Goal: Navigation & Orientation: Find specific page/section

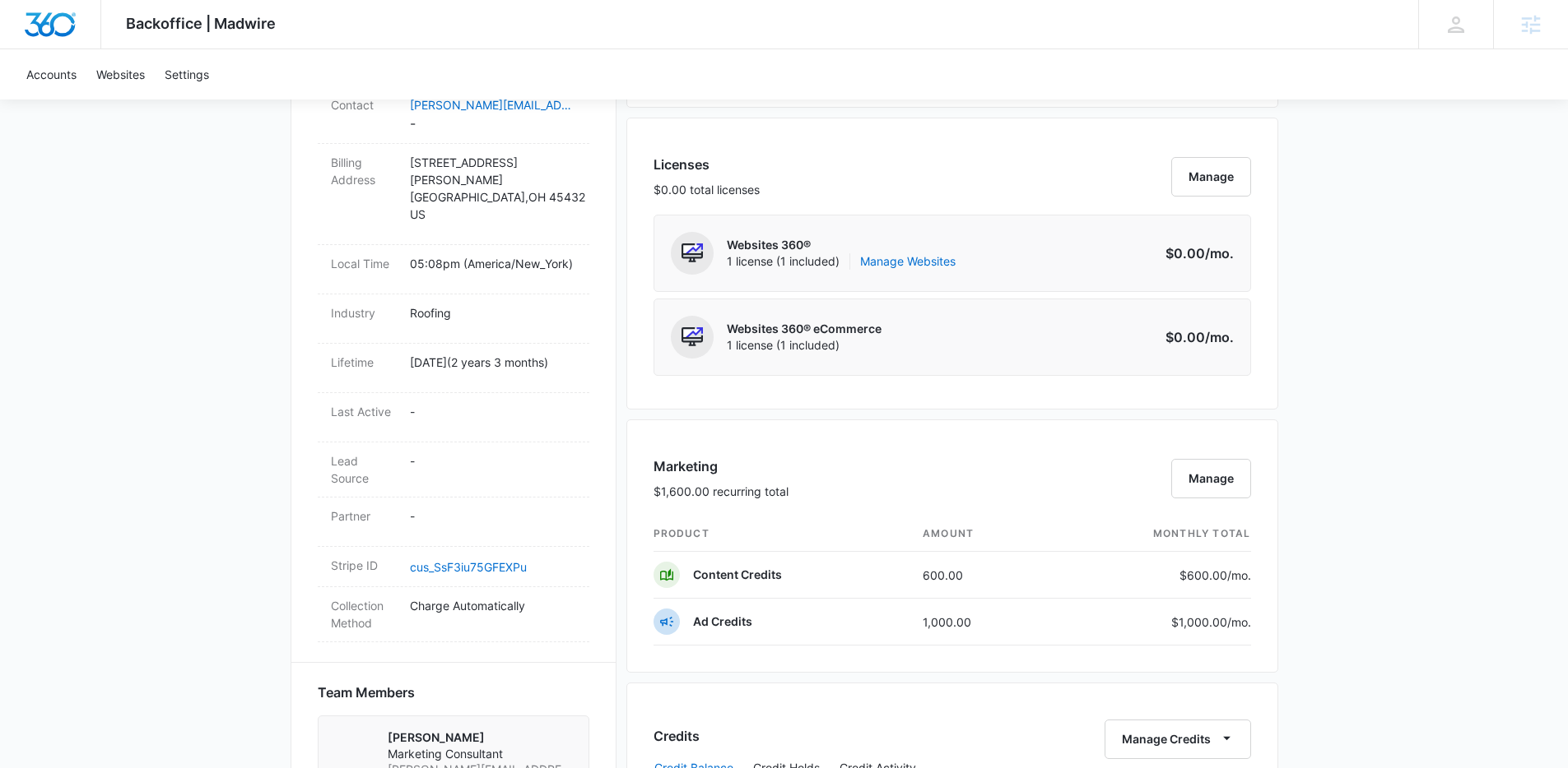
scroll to position [446, 0]
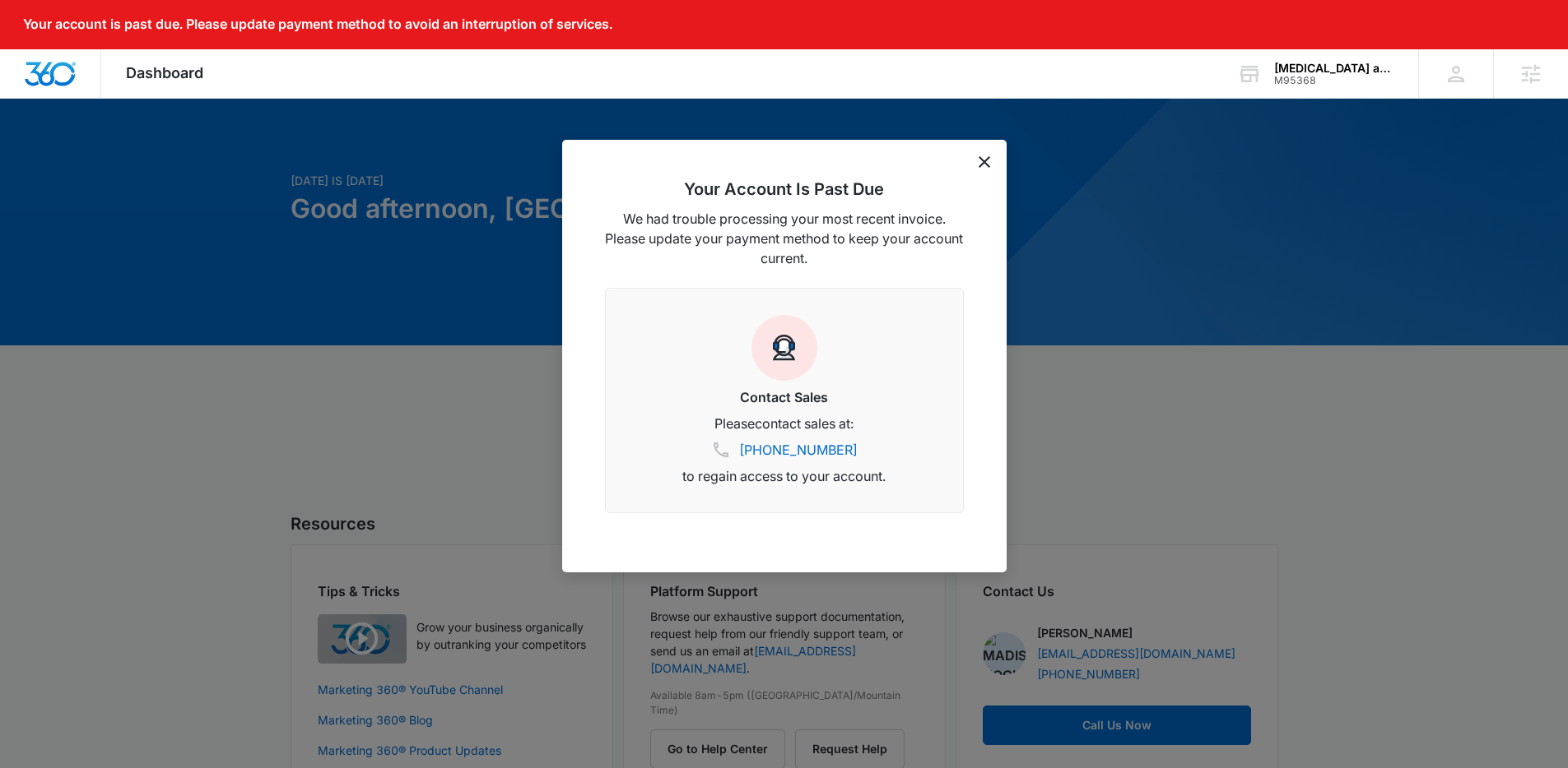
click at [976, 160] on div "Your Account Is Past Due We had trouble processing your most recent invoice. Pl…" at bounding box center [784, 356] width 444 height 433
click at [985, 159] on icon "dismiss this dialog" at bounding box center [985, 163] width 12 height 12
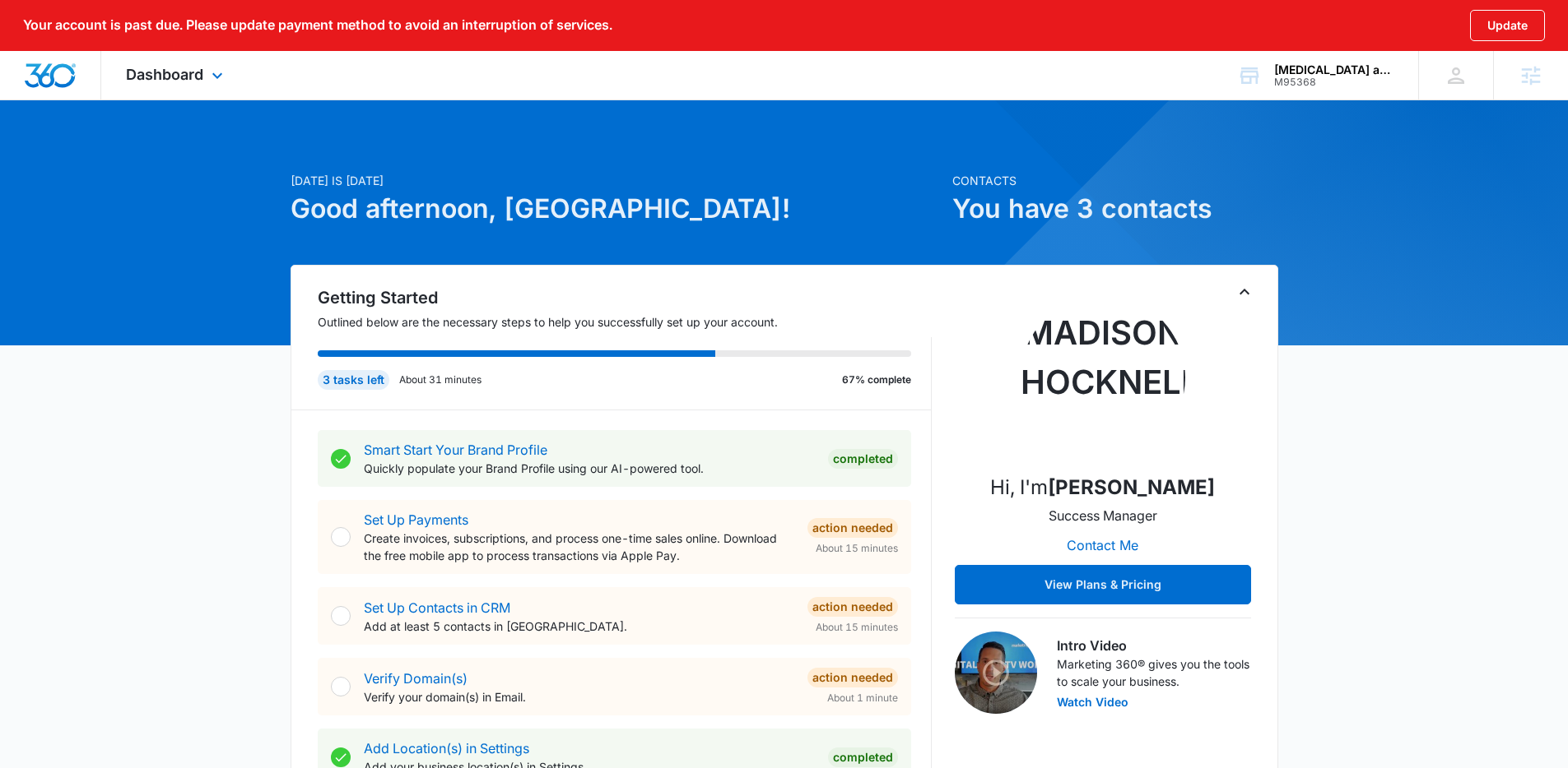
click at [204, 84] on div "Dashboard Apps Reputation Forms CRM Email Social Payments POS Content Ads Intel…" at bounding box center [176, 75] width 151 height 49
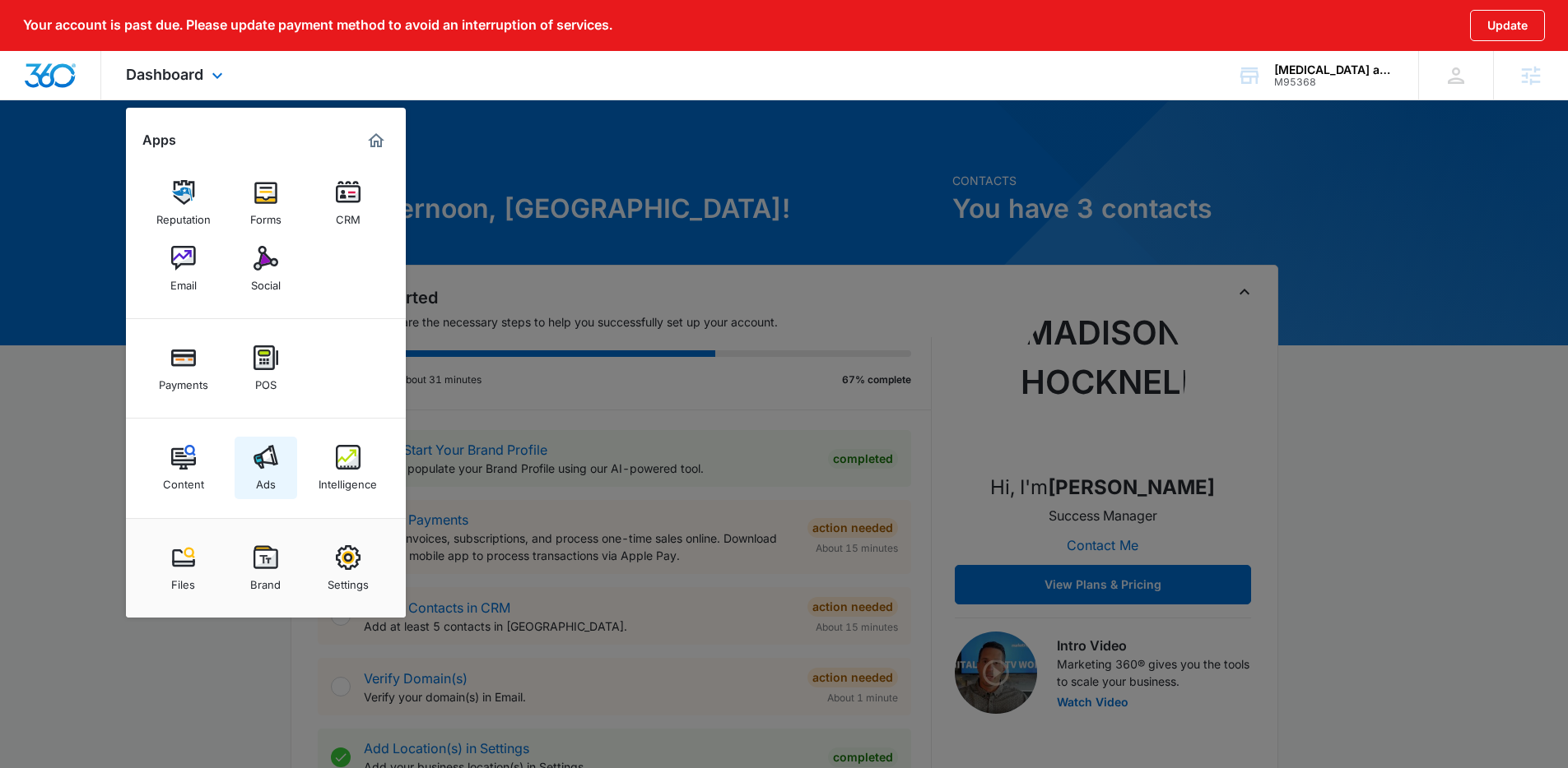
click at [284, 468] on link "Ads" at bounding box center [266, 468] width 62 height 62
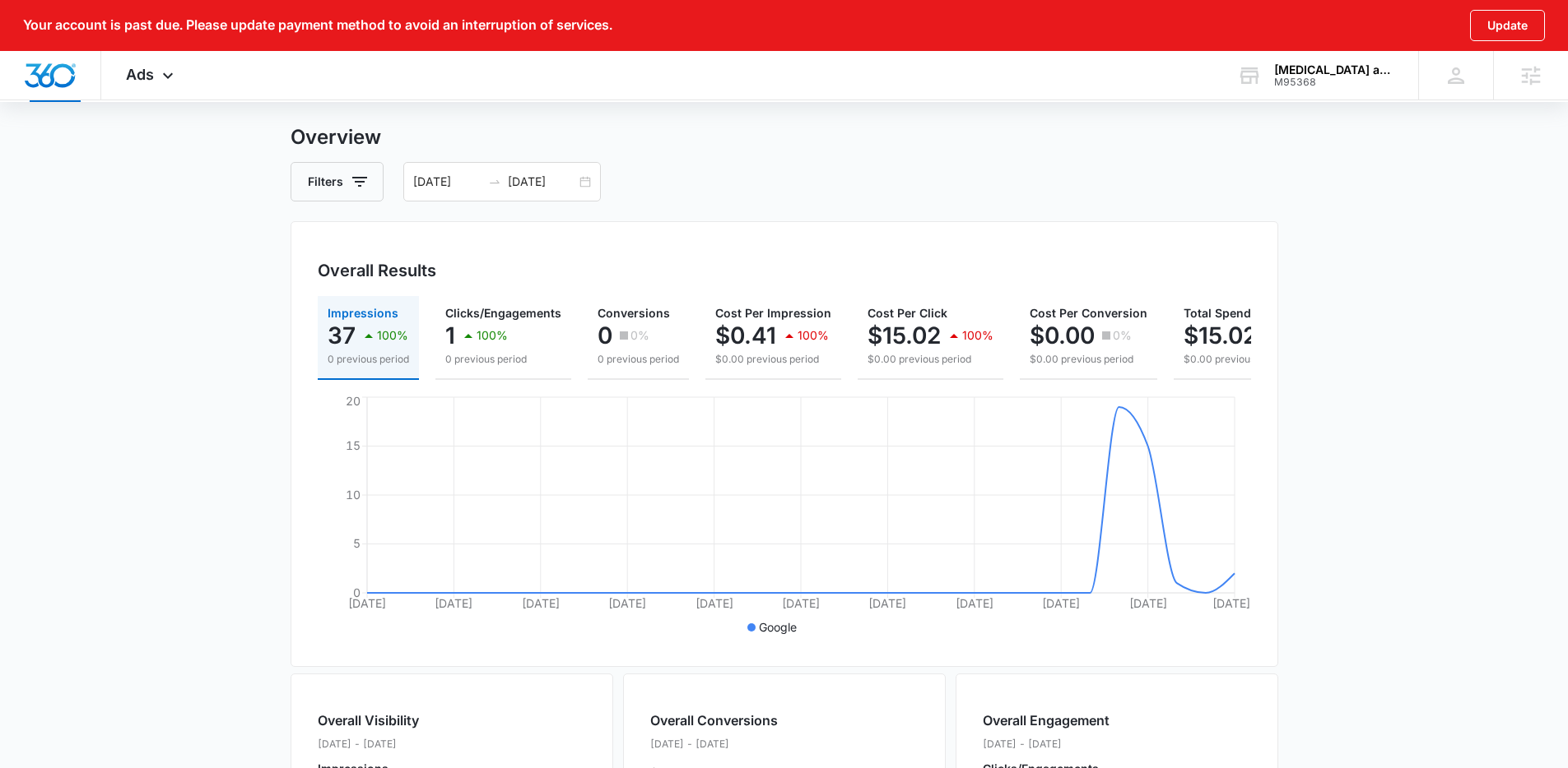
scroll to position [83, 0]
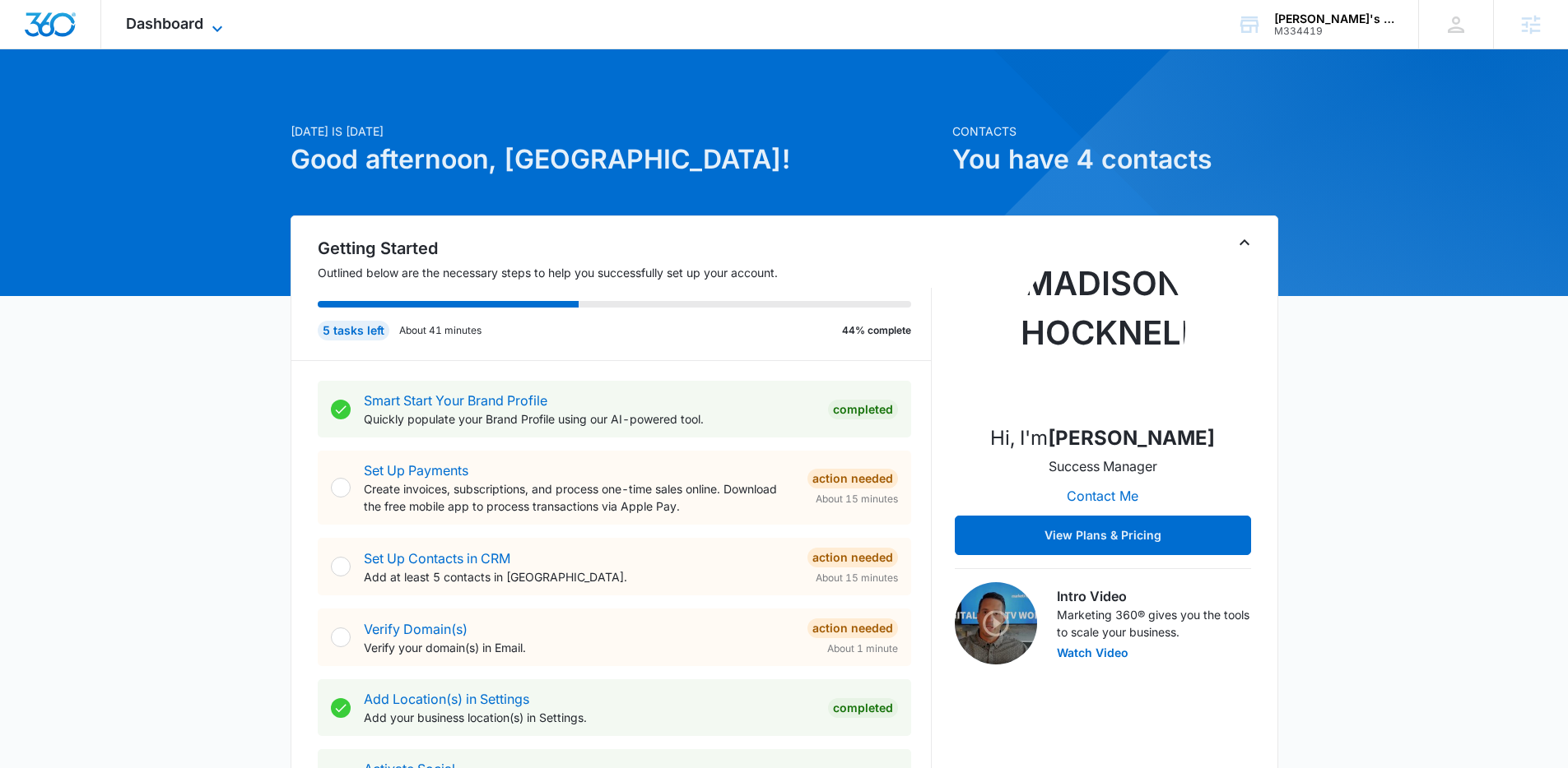
click at [218, 20] on icon at bounding box center [217, 28] width 19 height 19
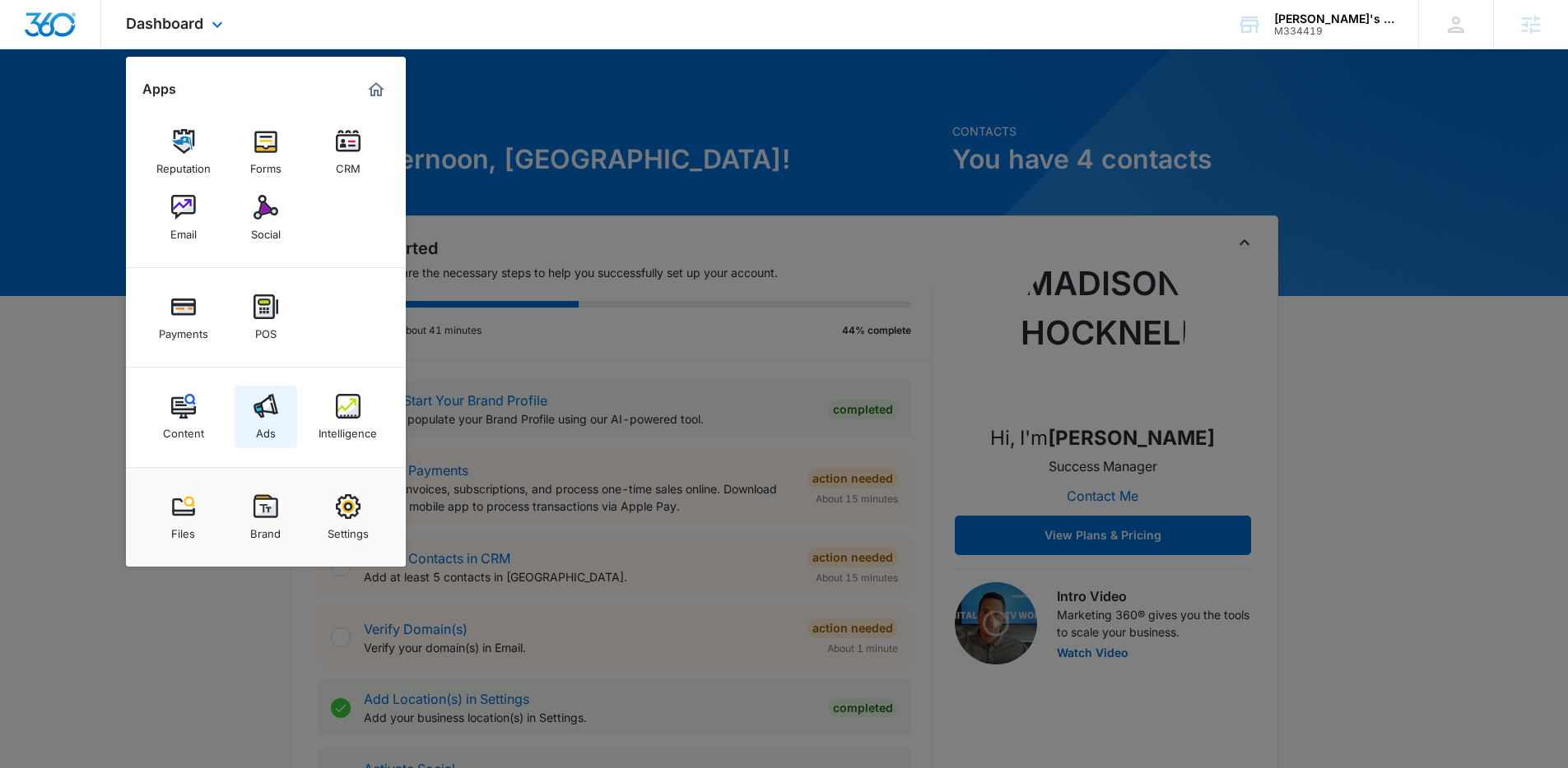
click at [266, 421] on div "Ads" at bounding box center [266, 429] width 19 height 21
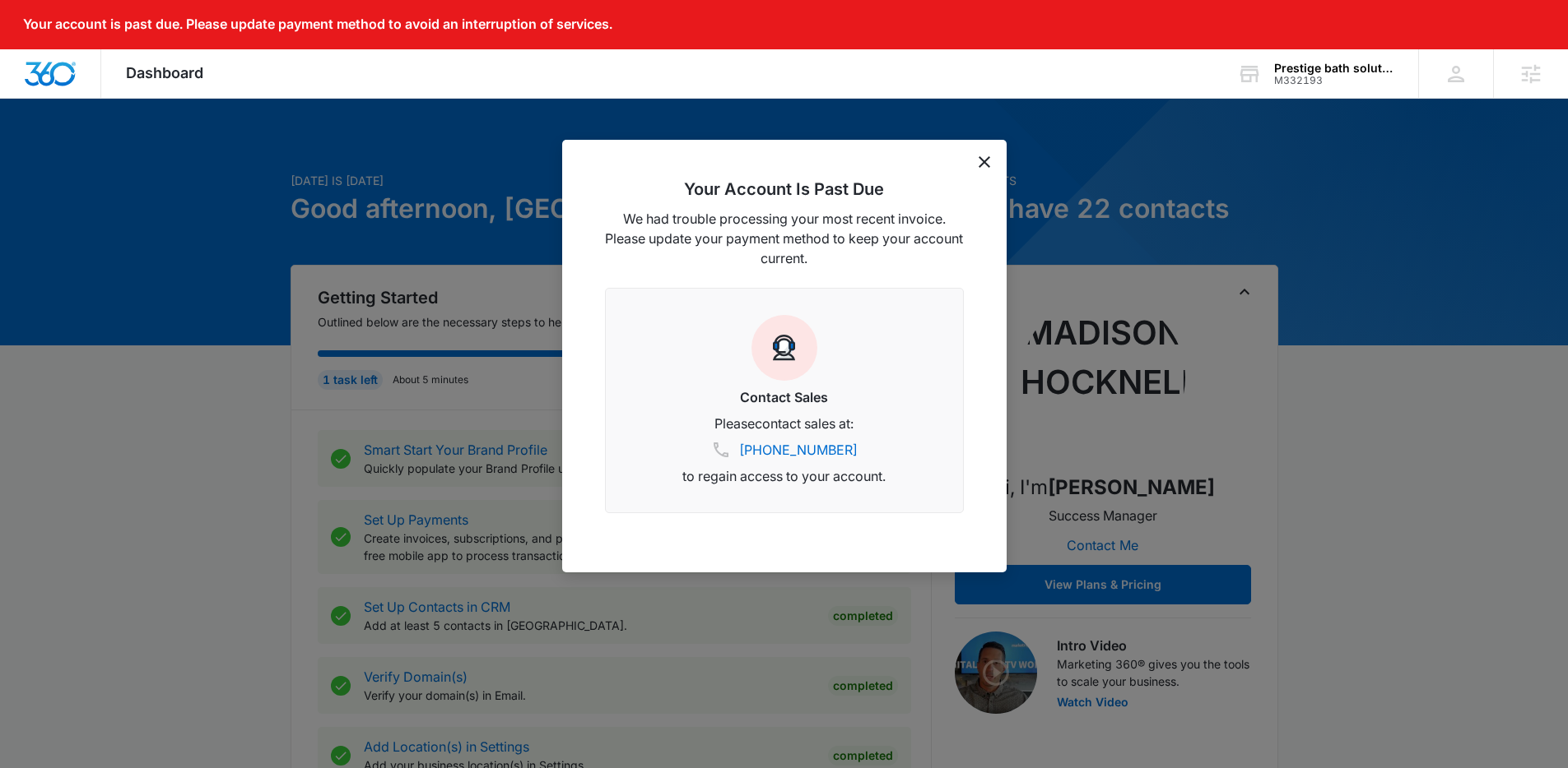
click at [983, 162] on icon "dismiss this dialog" at bounding box center [985, 163] width 12 height 12
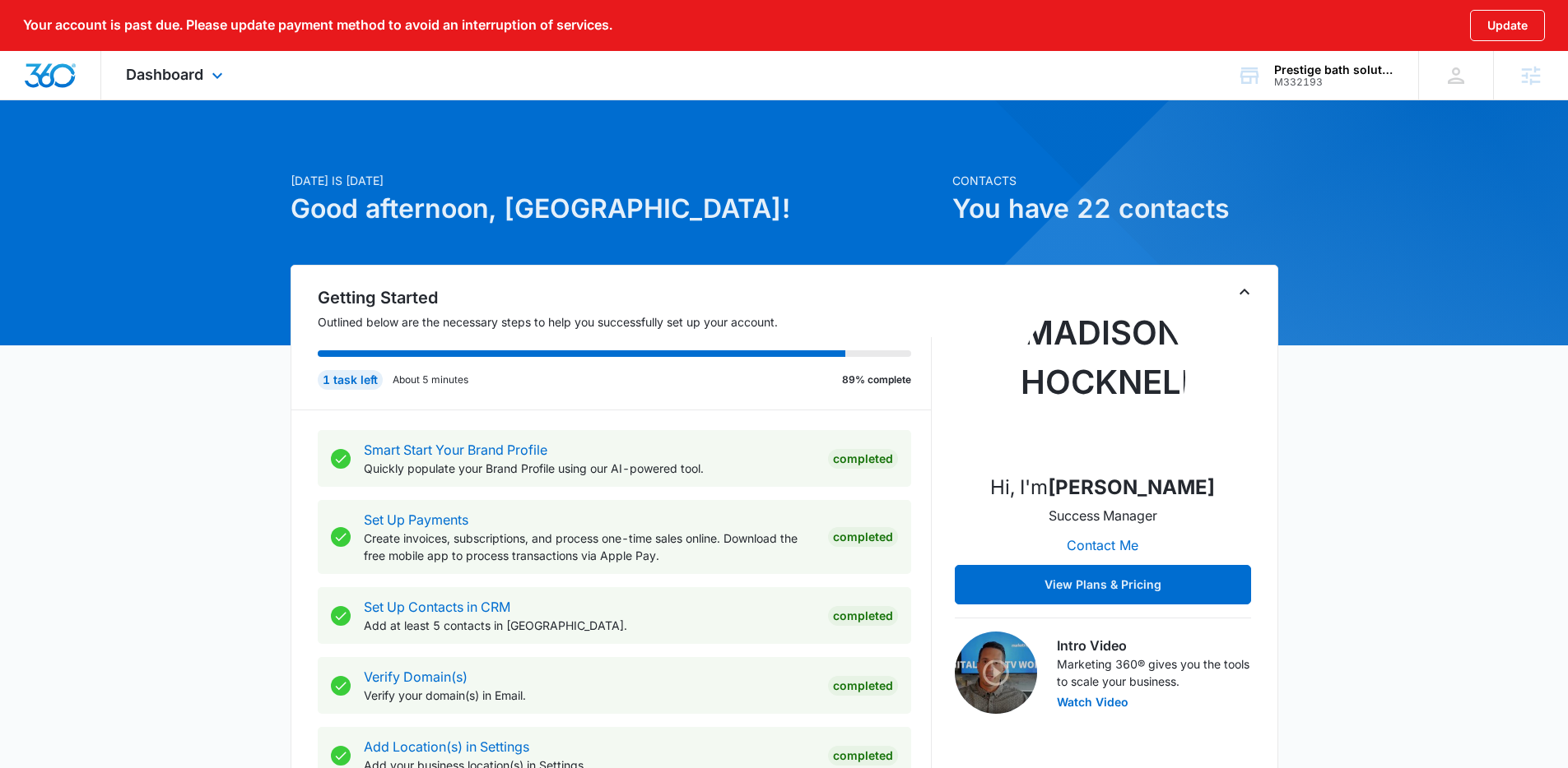
click at [200, 88] on div "Dashboard Apps Reputation Websites Forms CRM Email Social Payments POS Content …" at bounding box center [176, 75] width 151 height 49
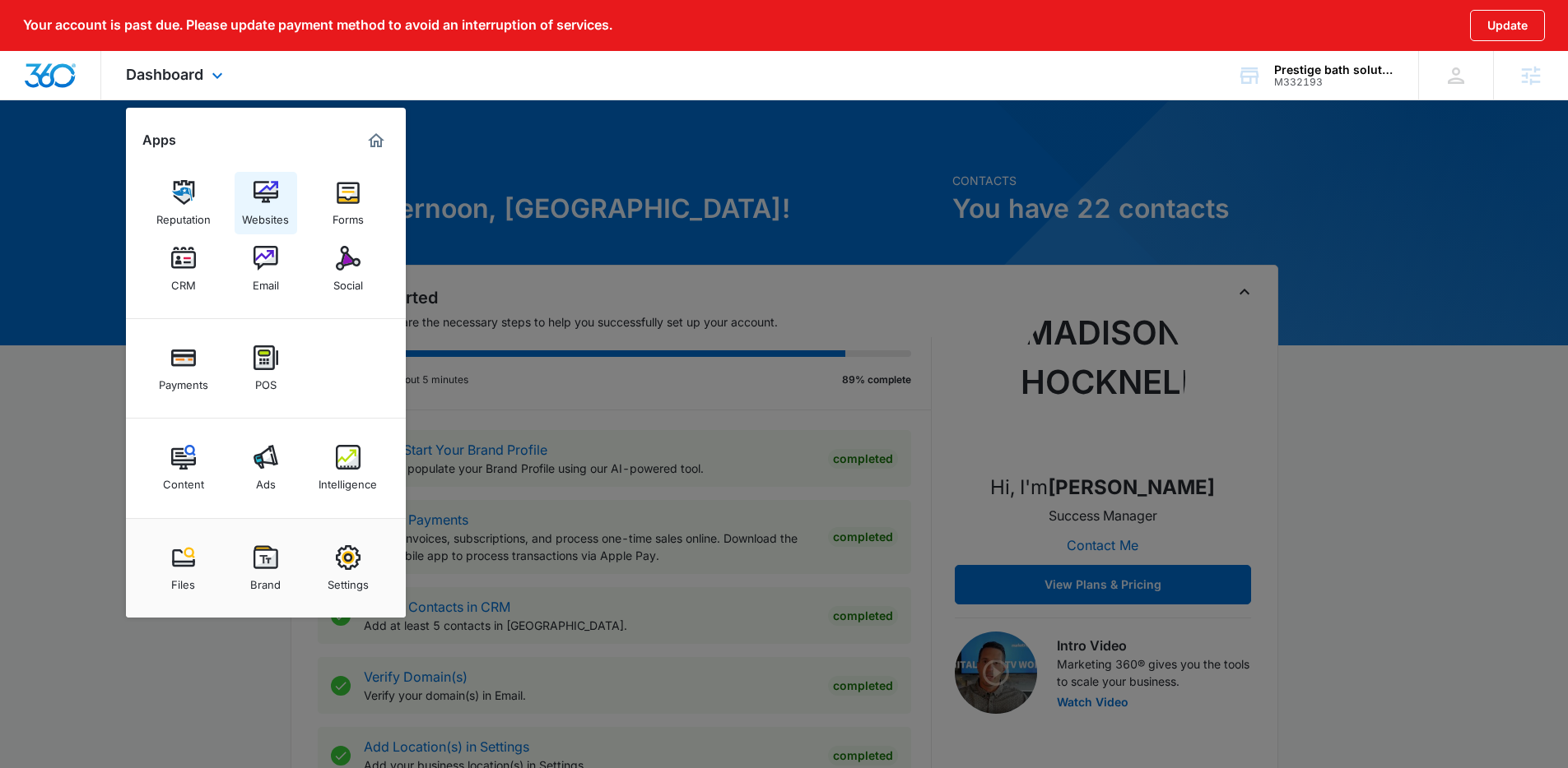
click at [288, 201] on link "Websites" at bounding box center [266, 203] width 62 height 62
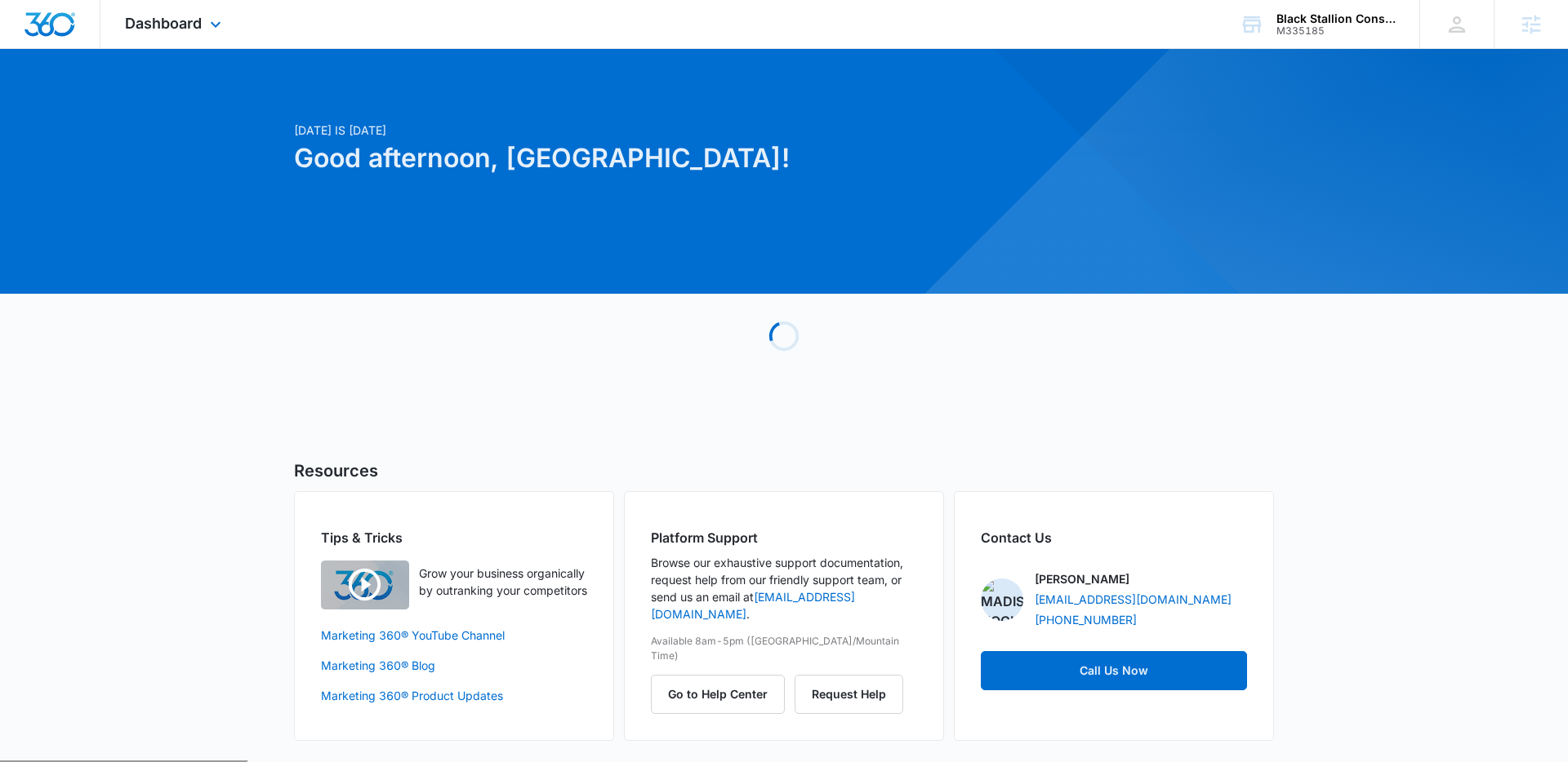
click at [171, 34] on div "Dashboard Apps Reputation Websites Forms CRM Email Social Payments POS Content …" at bounding box center [175, 24] width 150 height 48
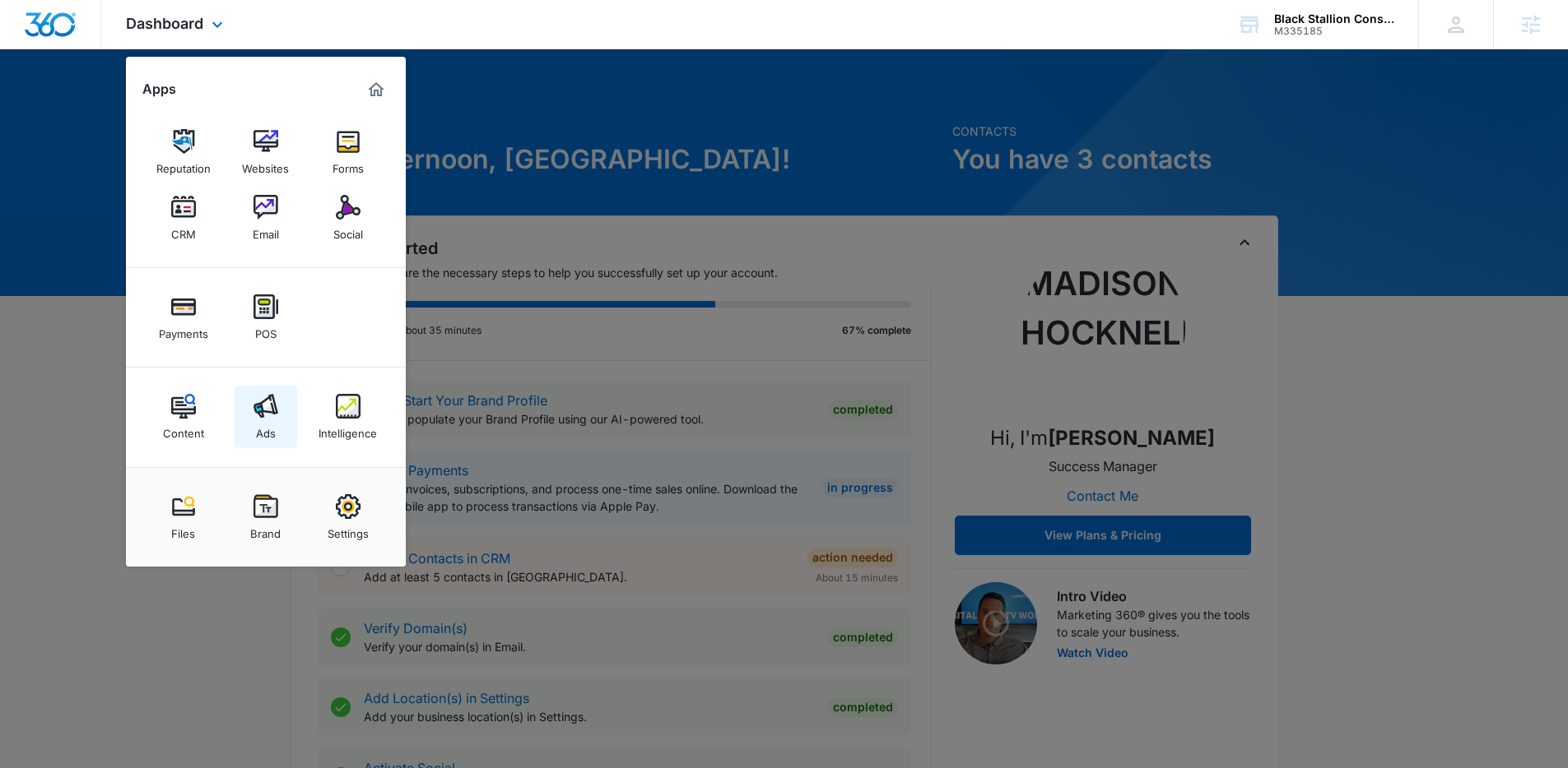
click at [256, 426] on div "Ads" at bounding box center [266, 429] width 19 height 21
